Goal: Task Accomplishment & Management: Manage account settings

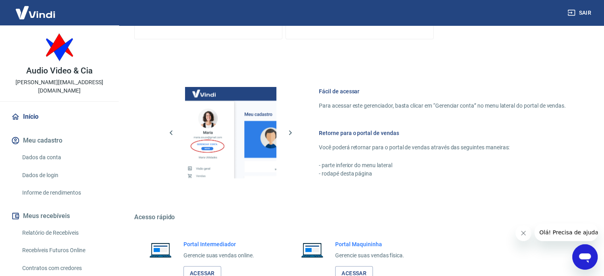
scroll to position [351, 0]
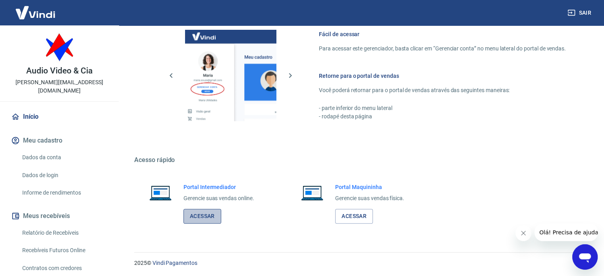
click at [208, 212] on link "Acessar" at bounding box center [202, 216] width 38 height 15
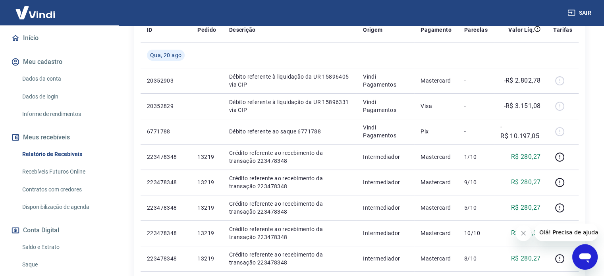
scroll to position [119, 0]
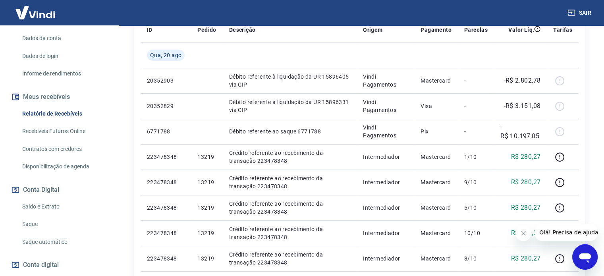
click at [44, 199] on link "Saldo e Extrato" at bounding box center [64, 207] width 90 height 16
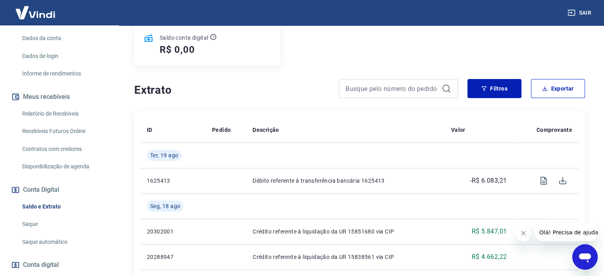
scroll to position [119, 0]
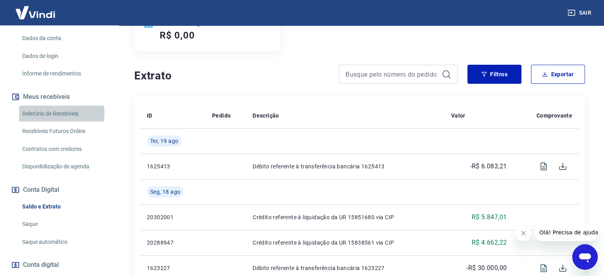
click at [57, 106] on link "Relatório de Recebíveis" at bounding box center [64, 114] width 90 height 16
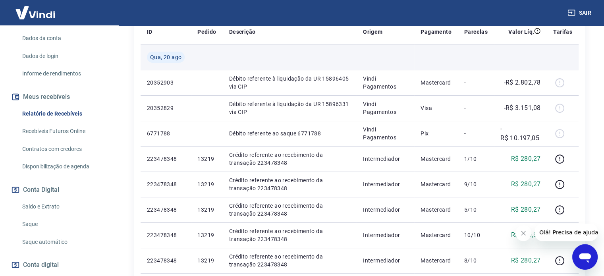
scroll to position [159, 0]
